Goal: Task Accomplishment & Management: Complete application form

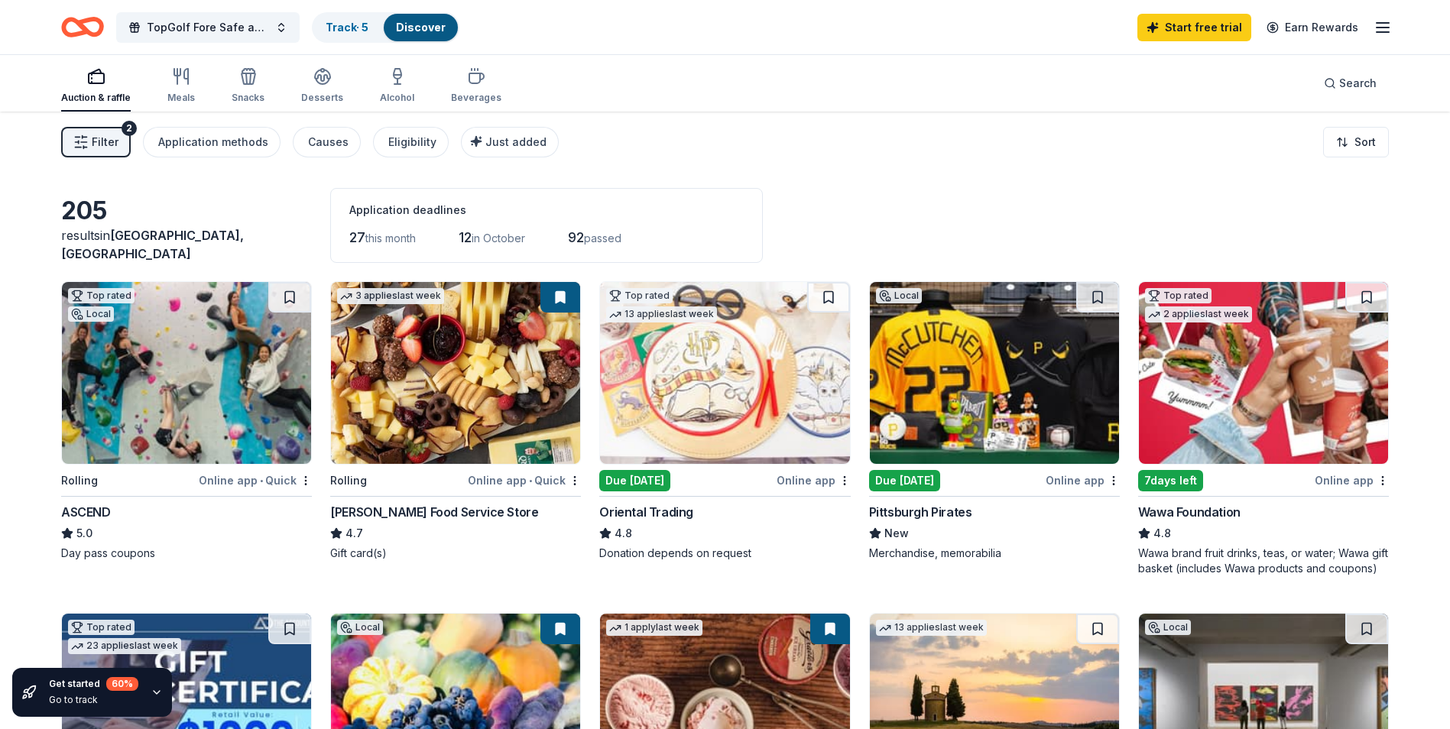
scroll to position [76, 0]
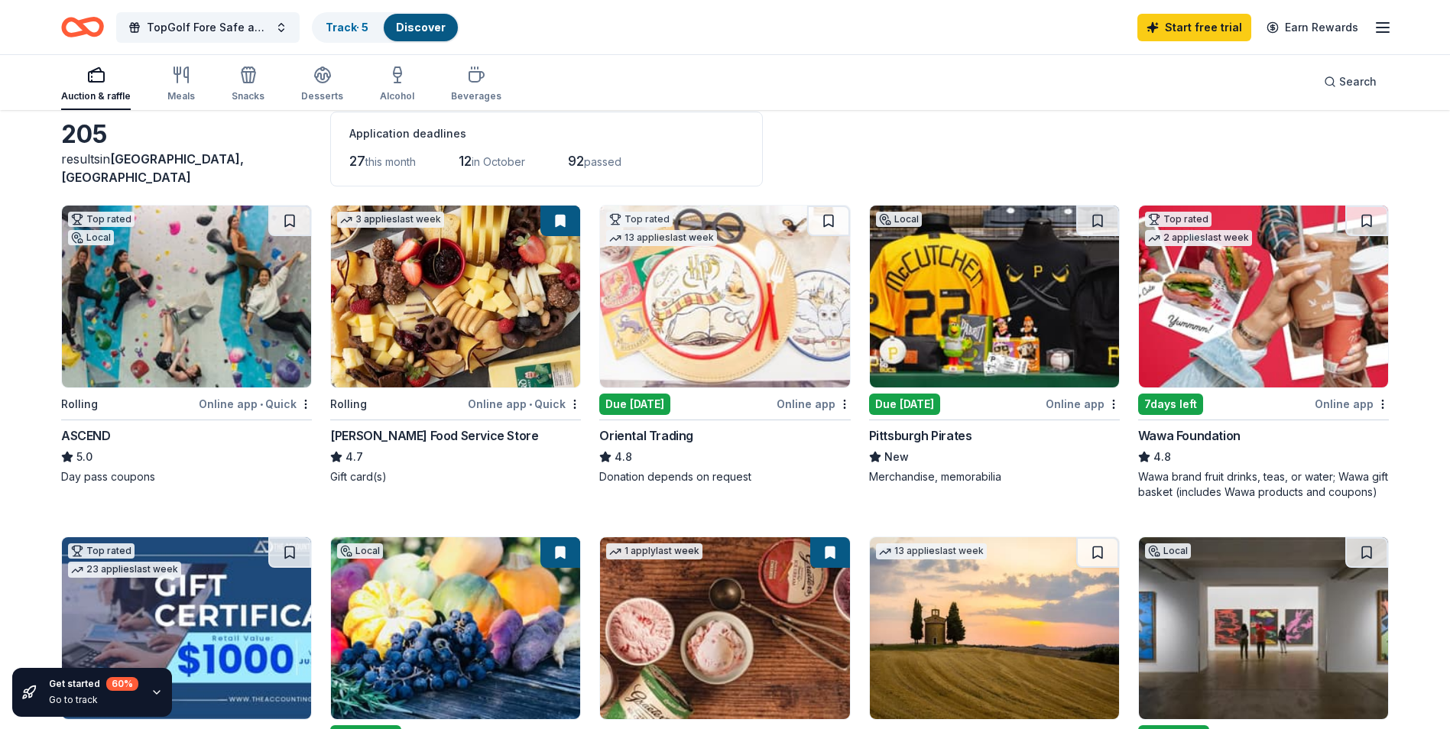
click at [169, 325] on img at bounding box center [186, 297] width 249 height 182
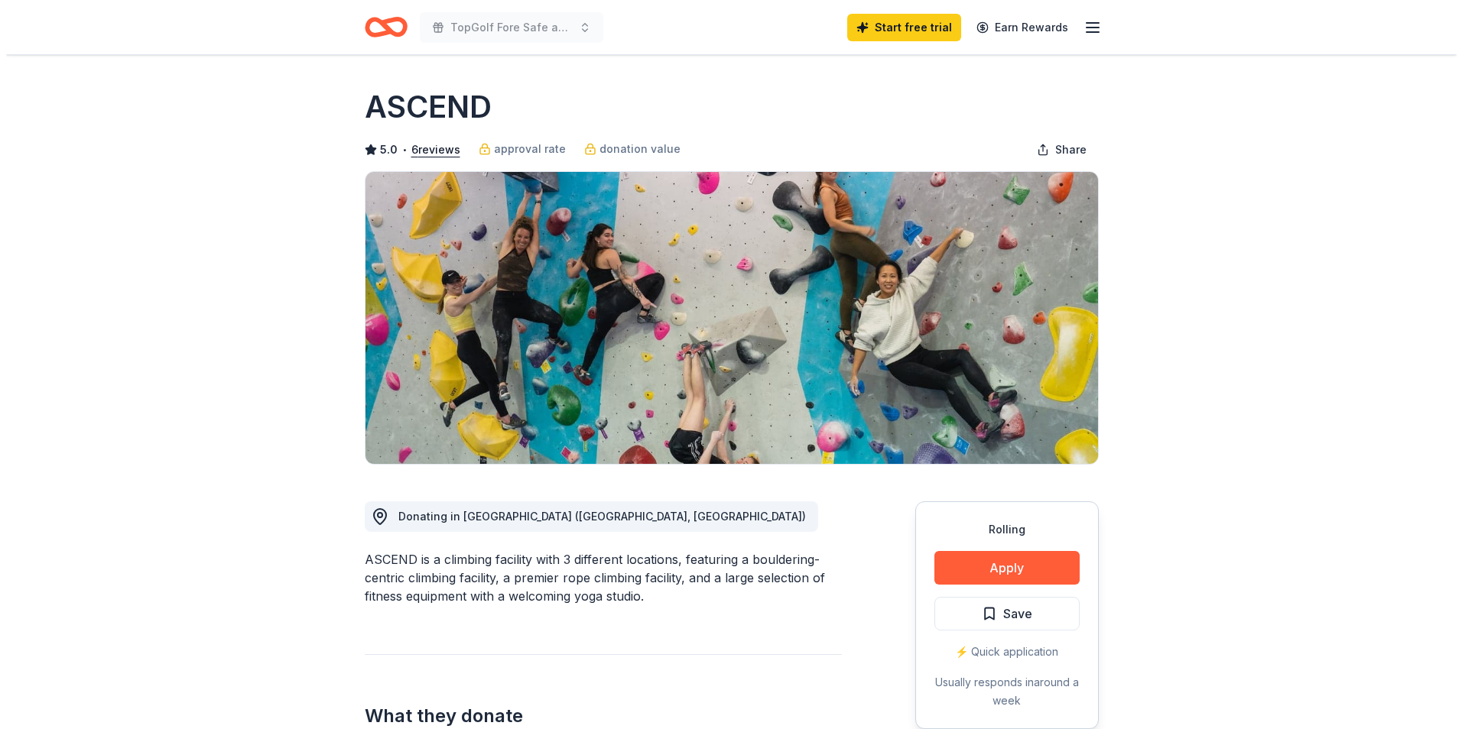
scroll to position [76, 0]
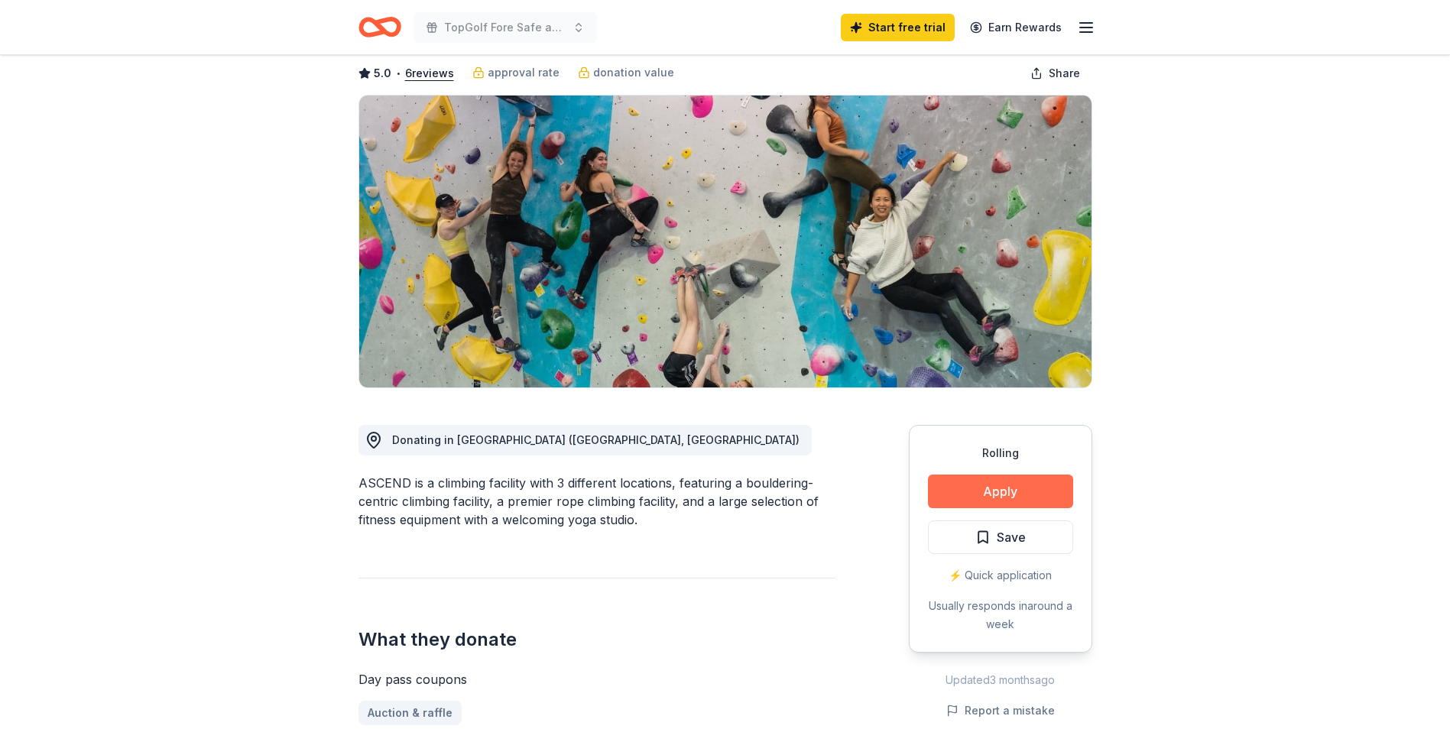
click at [998, 488] on button "Apply" at bounding box center [1000, 492] width 145 height 34
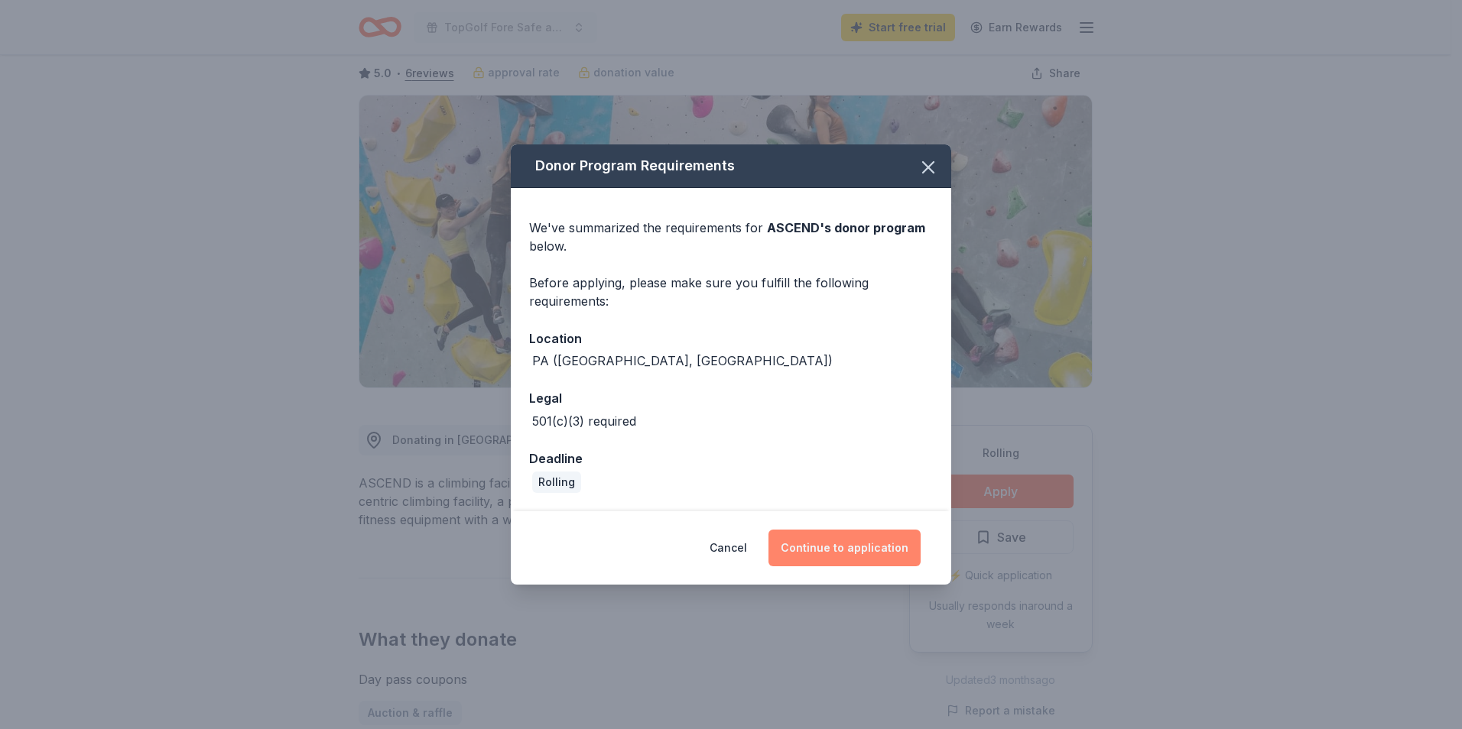
click at [878, 553] on button "Continue to application" at bounding box center [844, 548] width 152 height 37
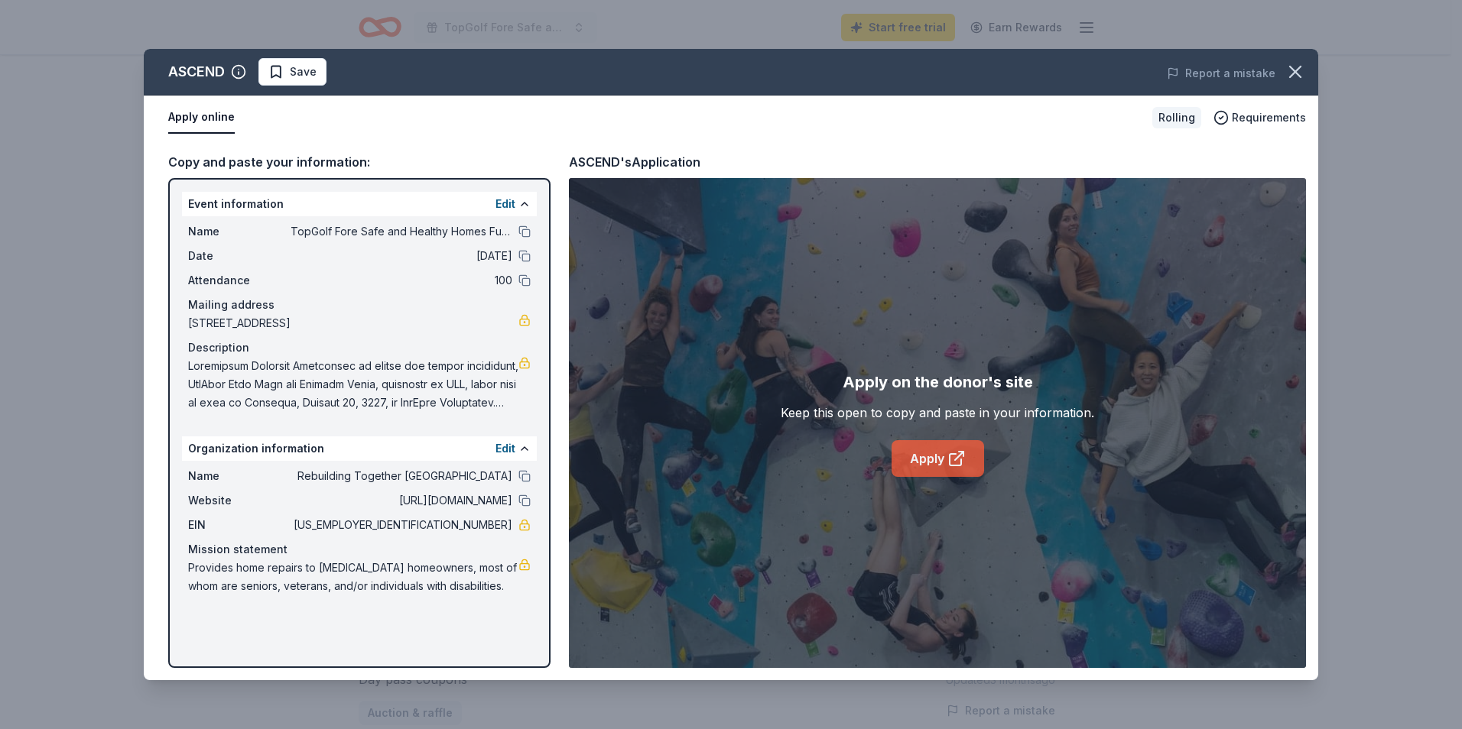
click at [924, 453] on link "Apply" at bounding box center [937, 458] width 92 height 37
